Goal: Information Seeking & Learning: Find specific fact

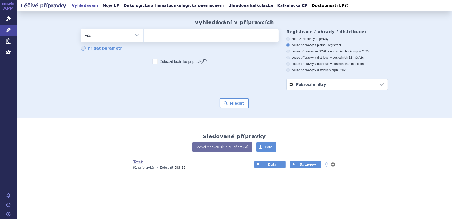
click at [160, 38] on ul at bounding box center [211, 34] width 135 height 11
click at [144, 38] on select at bounding box center [143, 35] width 0 height 13
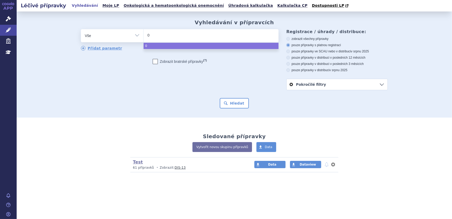
type input "01"
type input "013"
type input "0134"
type input "01348"
type input "013482"
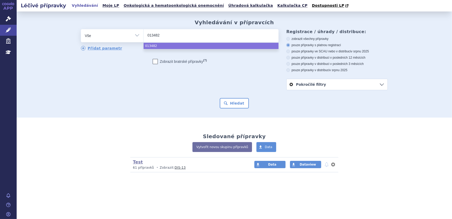
type input "0134822"
select select "0134822"
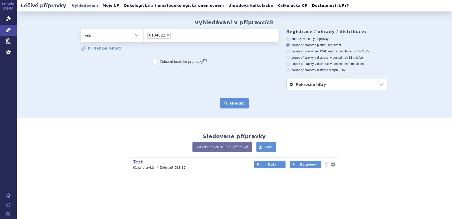
click at [240, 106] on button "Hledat" at bounding box center [234, 103] width 29 height 10
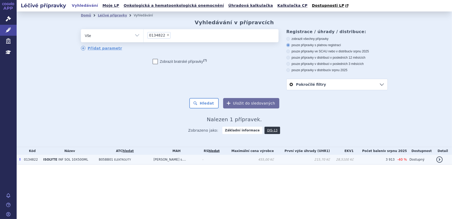
click at [92, 161] on td "ISOLYTE INF SOL 10X500ML" at bounding box center [69, 160] width 56 height 10
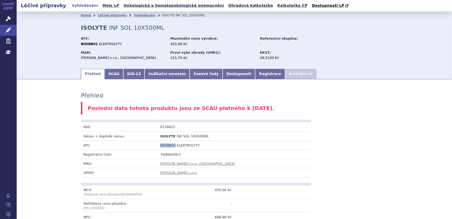
drag, startPoint x: 171, startPoint y: 146, endPoint x: 159, endPoint y: 144, distance: 12.9
click at [160, 144] on span "B05BB01" at bounding box center [168, 145] width 16 height 4
copy span "B05BB01"
click at [145, 79] on link "Indikační omezení" at bounding box center [167, 74] width 45 height 10
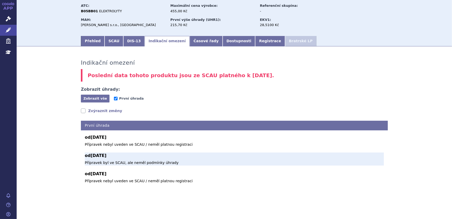
scroll to position [34, 0]
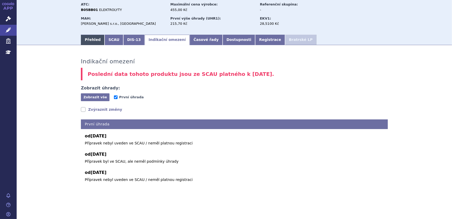
click at [88, 37] on link "Přehled" at bounding box center [93, 40] width 24 height 10
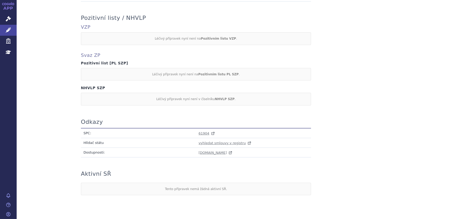
scroll to position [456, 0]
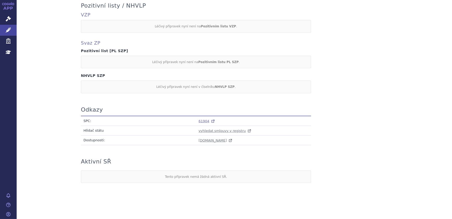
click at [199, 119] on span "61904" at bounding box center [204, 121] width 11 height 4
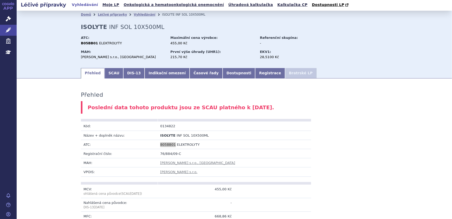
scroll to position [0, 0]
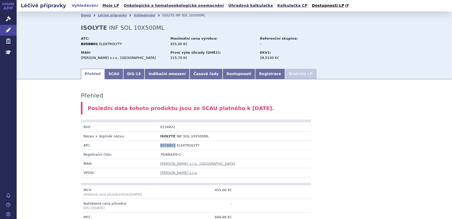
click at [168, 143] on span "B05BB01" at bounding box center [168, 145] width 16 height 4
click at [172, 146] on td "B05BB01 ELEKTROLYTY" at bounding box center [235, 144] width 154 height 9
drag, startPoint x: 172, startPoint y: 145, endPoint x: 156, endPoint y: 147, distance: 16.2
click at [156, 147] on tr "ATC: B05BB01 ELEKTROLYTY" at bounding box center [196, 144] width 230 height 9
copy tr "B05BB01"
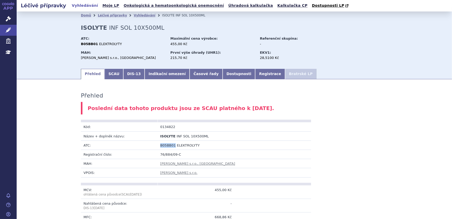
copy tr "B05BB01"
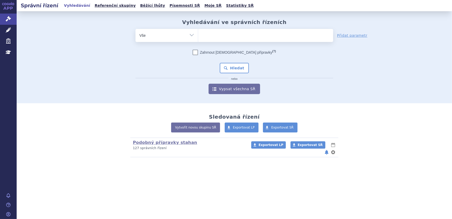
type input "B05BB01"
select select "B05BB01"
click at [233, 62] on div "Zahrnout bratrské přípravky (?) * Pozor, hledání dle vyhledávacího parametru In…" at bounding box center [235, 72] width 198 height 44
click at [232, 65] on button "Hledat" at bounding box center [234, 68] width 29 height 10
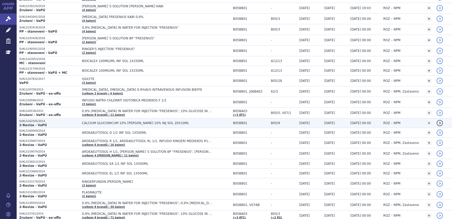
scroll to position [307, 0]
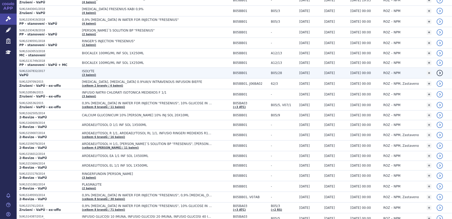
click at [95, 72] on span "ISOLYTE" at bounding box center [147, 71] width 130 height 4
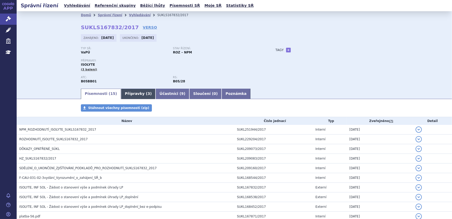
click at [124, 93] on link "Přípravky ( 3 )" at bounding box center [138, 93] width 35 height 10
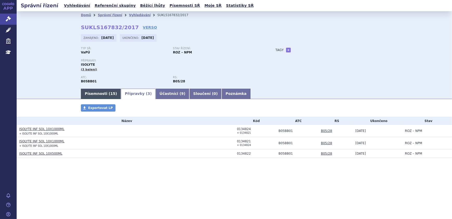
click at [107, 97] on link "Písemnosti ( 15 )" at bounding box center [101, 93] width 40 height 10
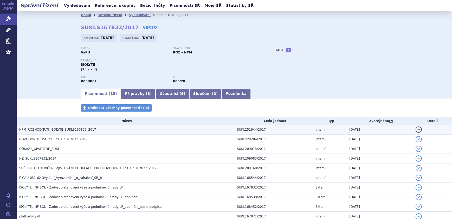
click at [52, 129] on span "NPM_ROZHODNUTÍ_ISOLYTE_SUKLS167832_2017" at bounding box center [57, 129] width 77 height 4
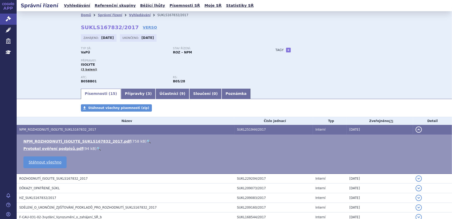
click at [146, 139] on link "🔍" at bounding box center [148, 141] width 4 height 4
click at [129, 14] on link "Vyhledávání" at bounding box center [140, 15] width 22 height 4
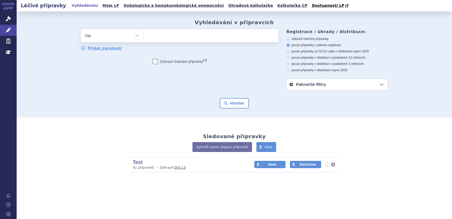
click at [155, 38] on ul at bounding box center [211, 34] width 135 height 11
click at [144, 38] on select at bounding box center [143, 35] width 0 height 13
paste input "PLASMALYTE INF SOL 12X1000ML"
type input "PLASMALYTE INF SOL 12X1000ML"
select select "PLASMALYTE INF SOL 12X1000ML"
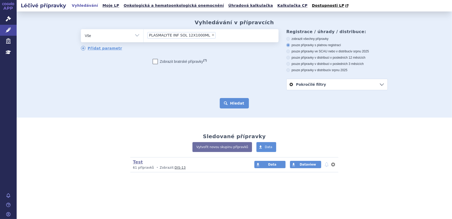
click at [230, 100] on button "Hledat" at bounding box center [234, 103] width 29 height 10
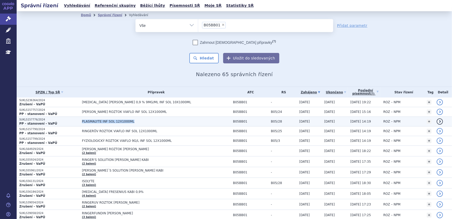
drag, startPoint x: 126, startPoint y: 122, endPoint x: 78, endPoint y: 123, distance: 47.9
click at [82, 123] on span "PLASMALYTE INF SOL 12X1000ML" at bounding box center [147, 121] width 130 height 4
copy span "PLASMALYTE INF SOL 12X1000ML"
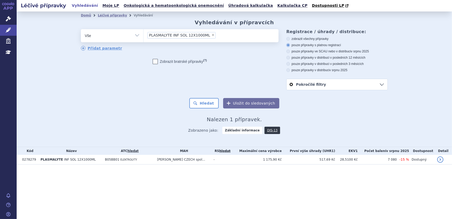
click at [212, 34] on span "×" at bounding box center [213, 34] width 3 height 3
click at [144, 34] on select "PLASMALYTE INF SOL 12X1000ML" at bounding box center [143, 35] width 0 height 13
select select
click at [159, 38] on ul at bounding box center [211, 34] width 135 height 11
click at [144, 38] on select "PLASMALYTE INF SOL 12X1000ML" at bounding box center [143, 35] width 0 height 13
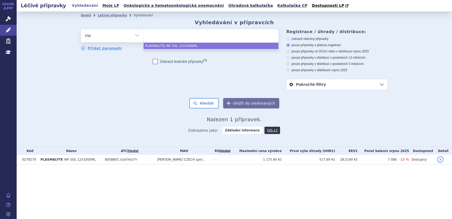
paste input "0011671"
type input "0011671"
select select "0011671"
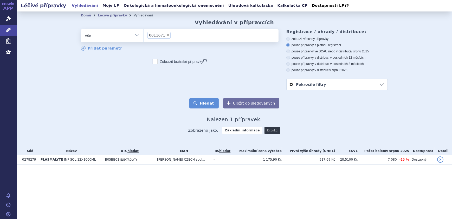
click at [202, 104] on button "Hledat" at bounding box center [203, 103] width 29 height 10
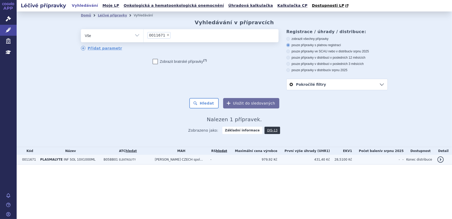
click at [83, 161] on span "INF SOL 10X1000ML" at bounding box center [80, 159] width 32 height 4
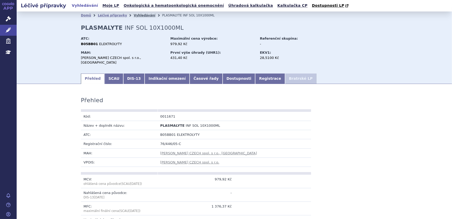
click at [134, 14] on link "Vyhledávání" at bounding box center [145, 16] width 22 height 4
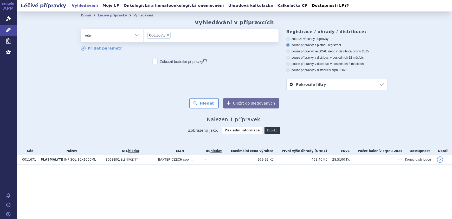
click at [167, 35] on span "×" at bounding box center [168, 34] width 3 height 3
click at [144, 35] on select "0011671" at bounding box center [143, 35] width 0 height 13
select select
type input "0011670"
select select "0011670"
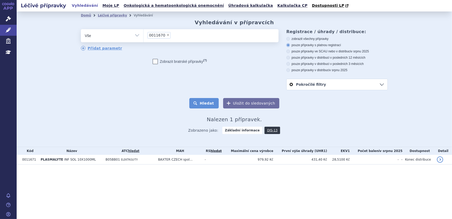
click at [206, 105] on button "Hledat" at bounding box center [203, 103] width 29 height 10
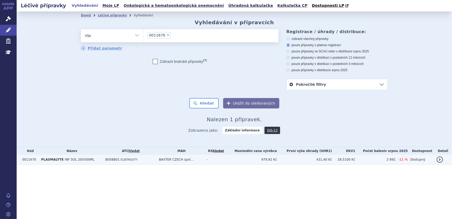
click at [187, 160] on td "BAXTER CZECH spol..." at bounding box center [180, 160] width 48 height 10
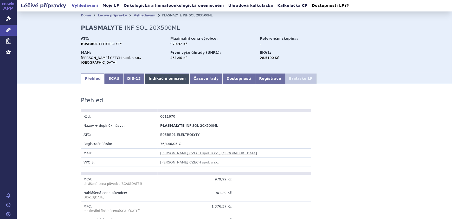
click at [158, 73] on link "Indikační omezení" at bounding box center [167, 78] width 45 height 10
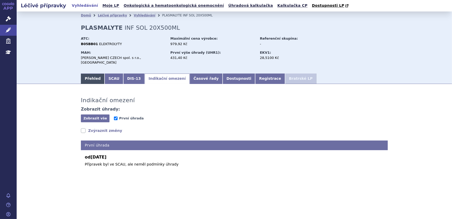
click at [92, 74] on link "Přehled" at bounding box center [93, 78] width 24 height 10
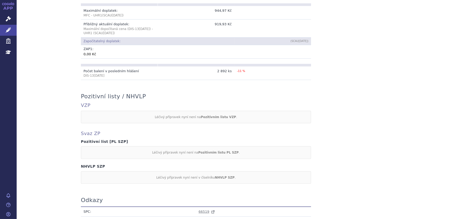
scroll to position [426, 0]
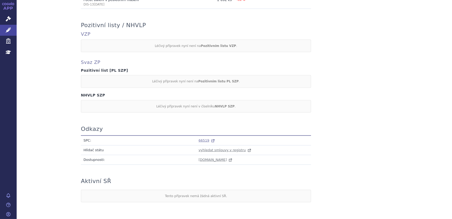
click at [200, 138] on span "66519" at bounding box center [204, 140] width 11 height 4
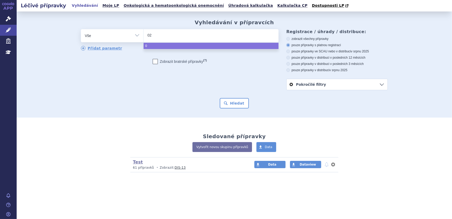
type input "024"
type input "0247"
type input "02473"
type input "0247398"
select select "0247398"
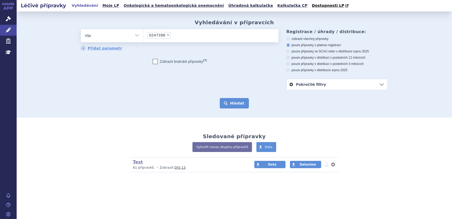
click at [239, 102] on button "Hledat" at bounding box center [234, 103] width 29 height 10
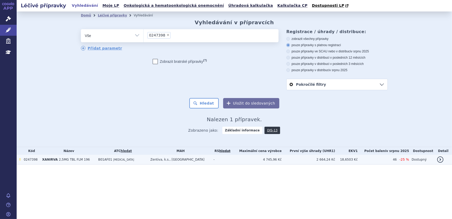
click at [125, 158] on span "[MEDICAL_DATA]" at bounding box center [123, 159] width 21 height 3
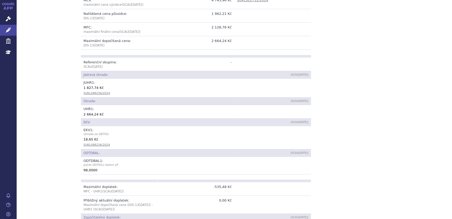
scroll to position [165, 0]
